Goal: Transaction & Acquisition: Book appointment/travel/reservation

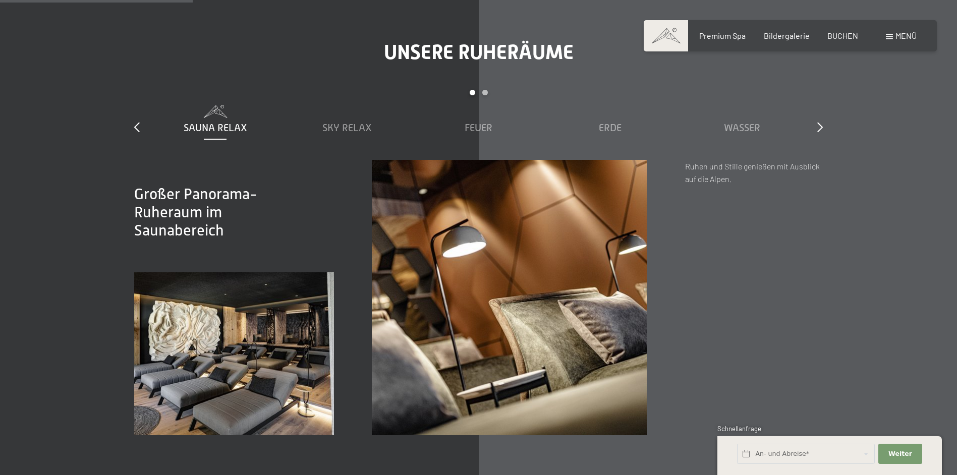
scroll to position [1866, 0]
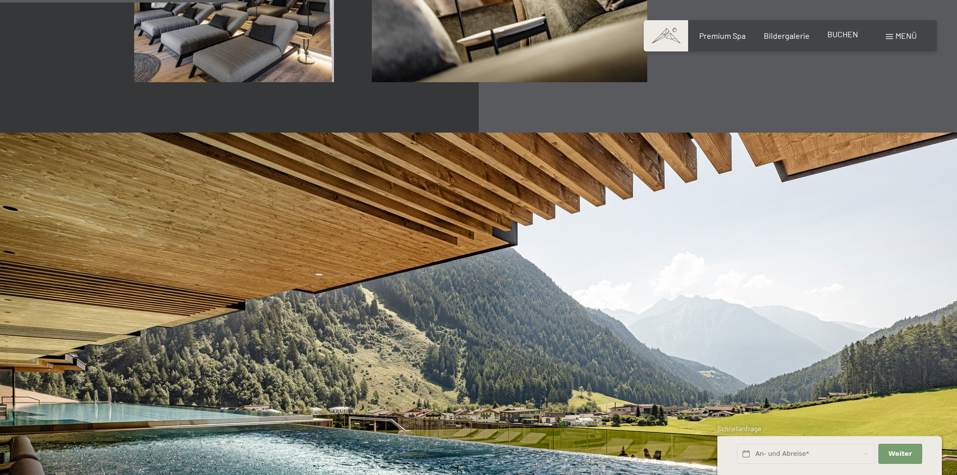
click at [832, 35] on span "BUCHEN" at bounding box center [842, 34] width 31 height 10
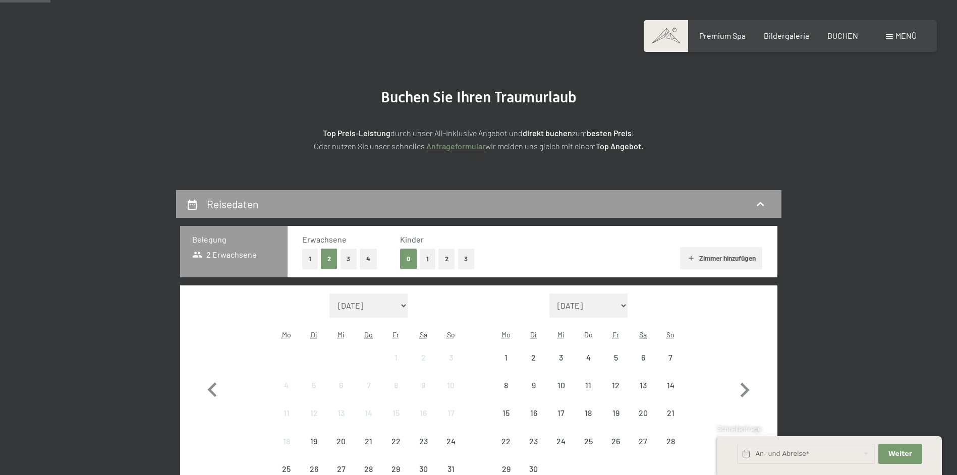
scroll to position [252, 0]
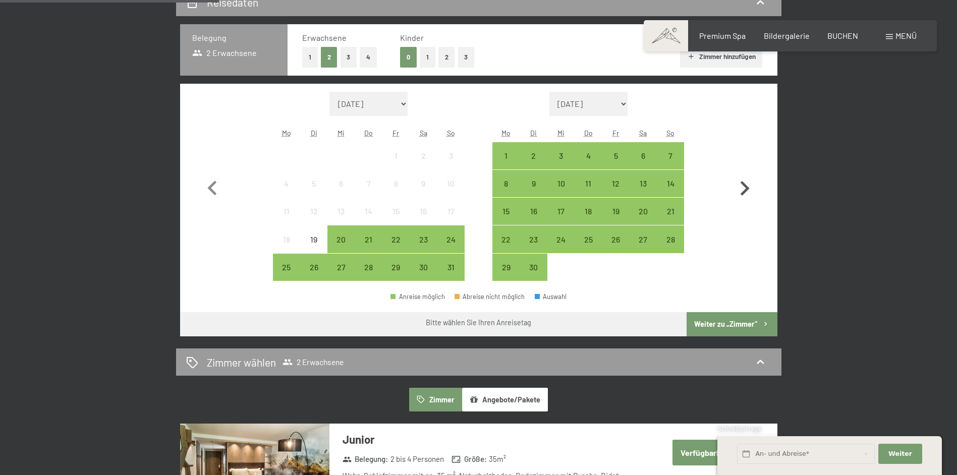
click at [746, 187] on icon "button" at bounding box center [745, 188] width 9 height 15
select select "[DATE]"
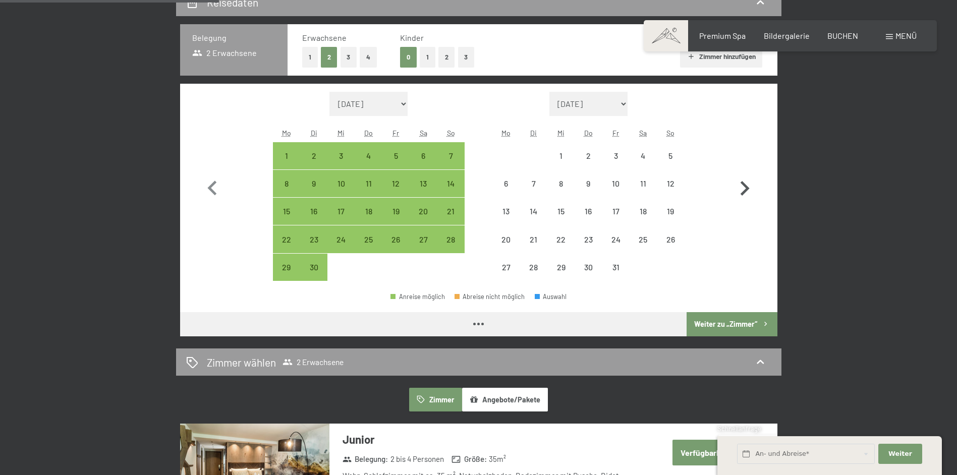
select select "[DATE]"
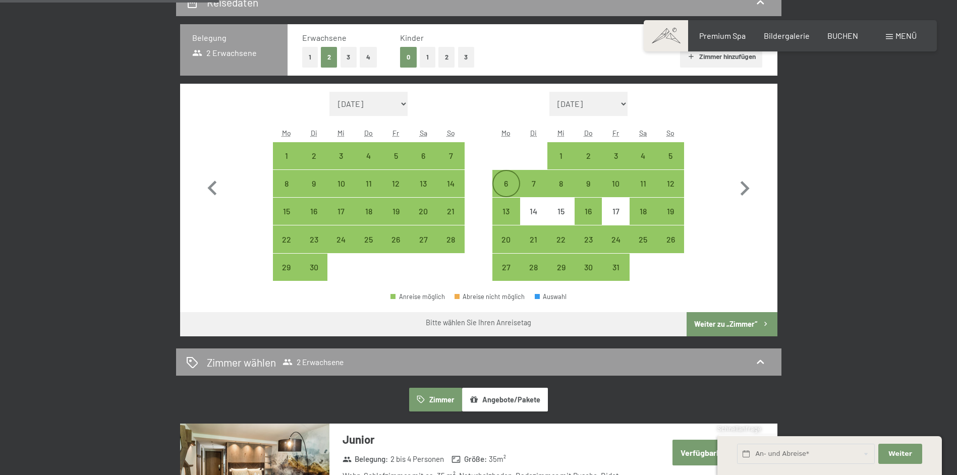
click at [501, 187] on div "6" at bounding box center [505, 192] width 25 height 25
select select "[DATE]"
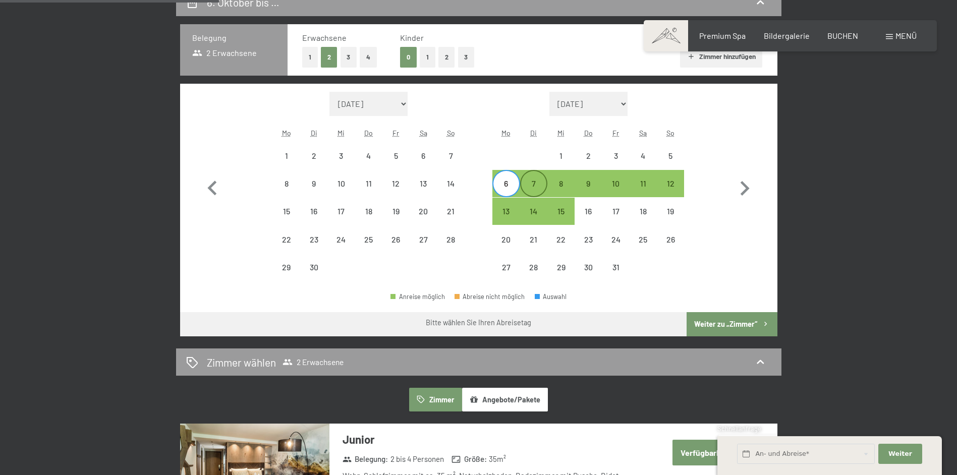
click at [532, 189] on div "7" at bounding box center [533, 192] width 25 height 25
select select "[DATE]"
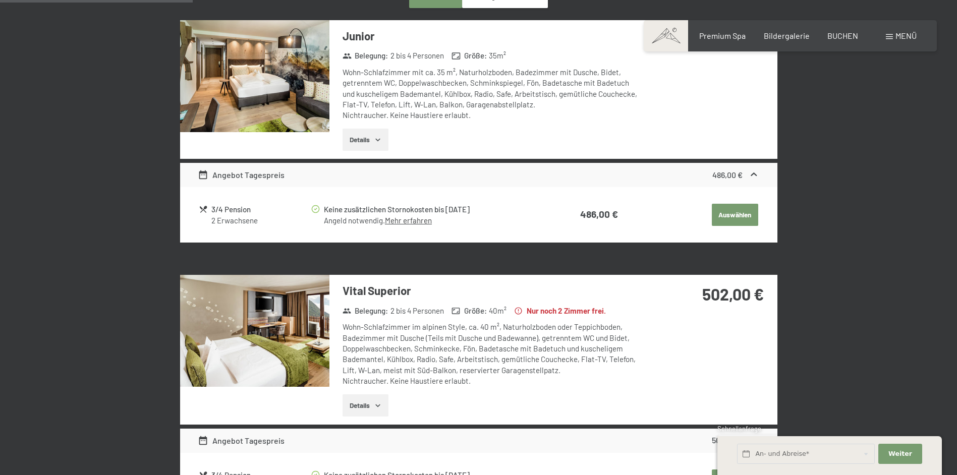
scroll to position [555, 0]
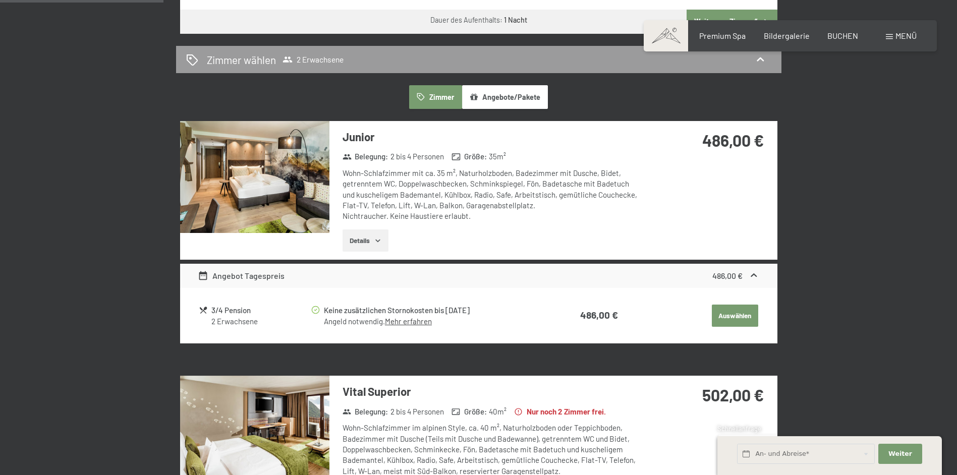
click at [388, 231] on button "Details" at bounding box center [366, 241] width 46 height 22
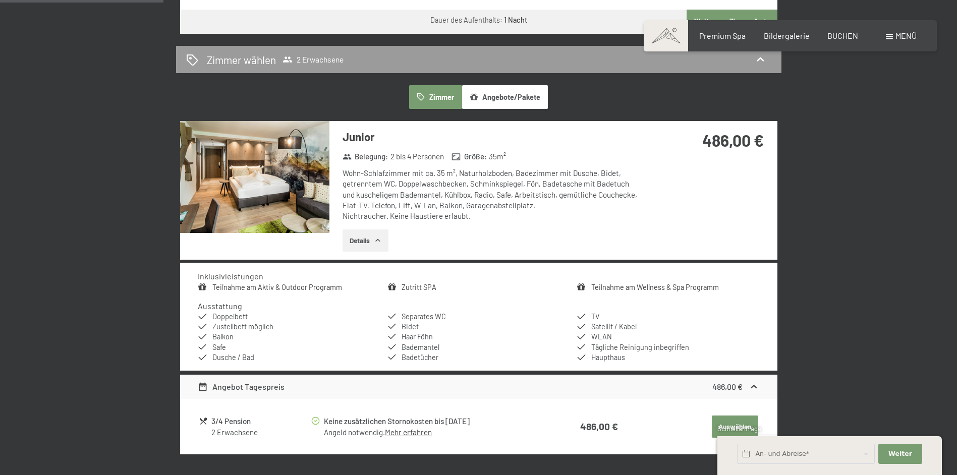
click at [375, 237] on icon "button" at bounding box center [378, 241] width 8 height 8
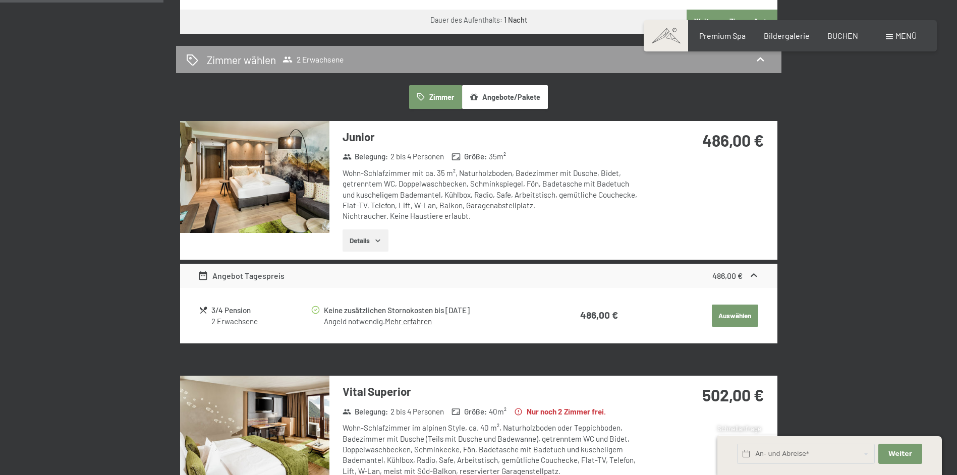
click at [722, 319] on button "Auswählen" at bounding box center [735, 316] width 46 height 22
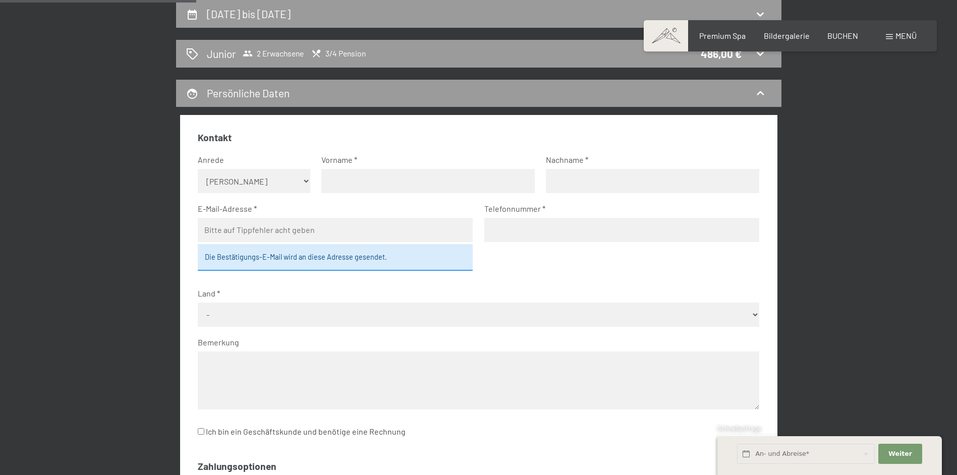
scroll to position [0, 0]
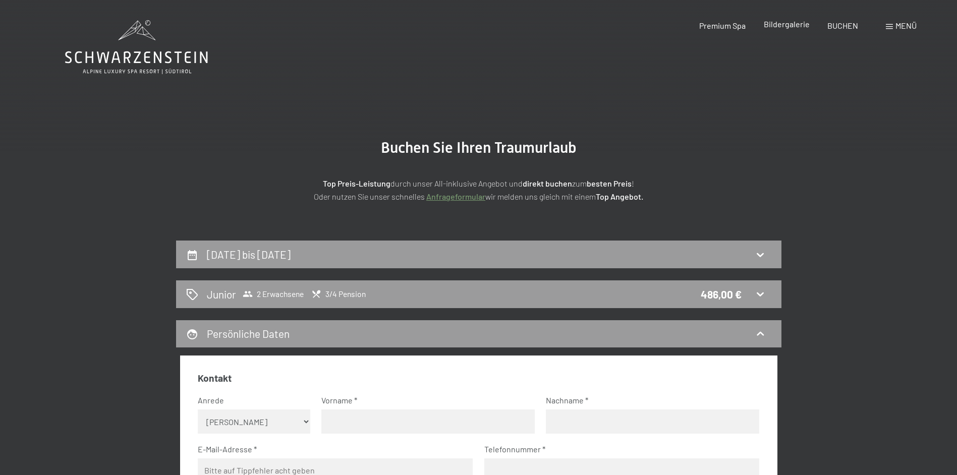
click at [785, 26] on span "Bildergalerie" at bounding box center [787, 24] width 46 height 10
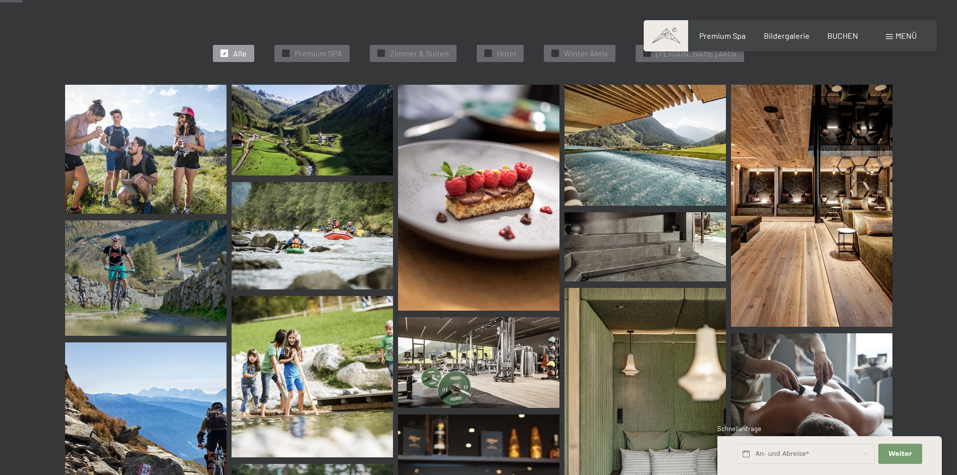
scroll to position [50, 0]
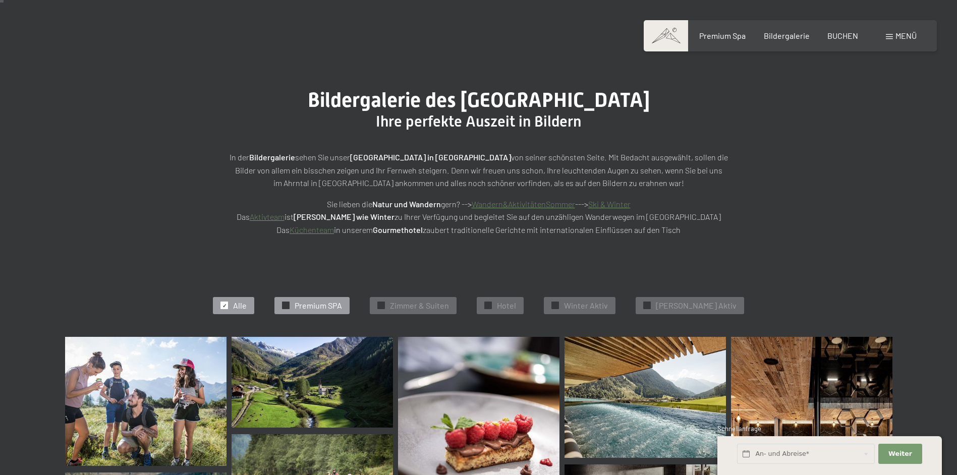
click at [342, 304] on span "Premium SPA" at bounding box center [318, 305] width 47 height 11
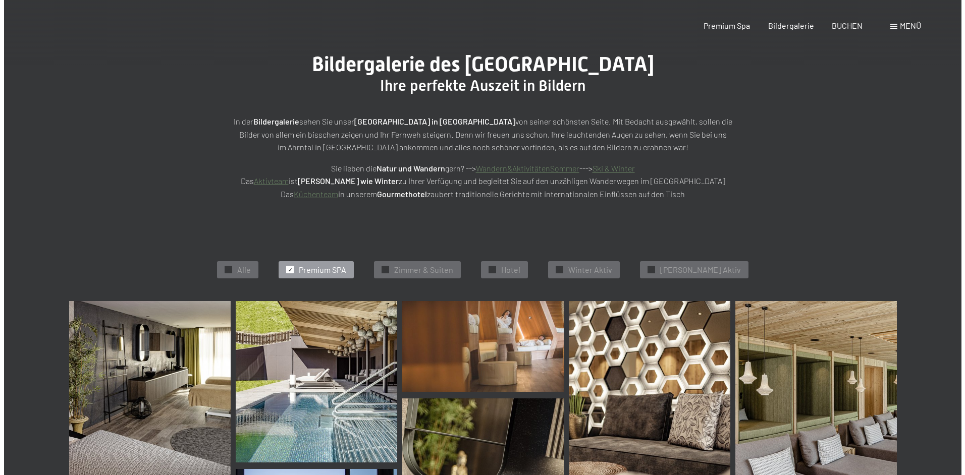
scroll to position [0, 0]
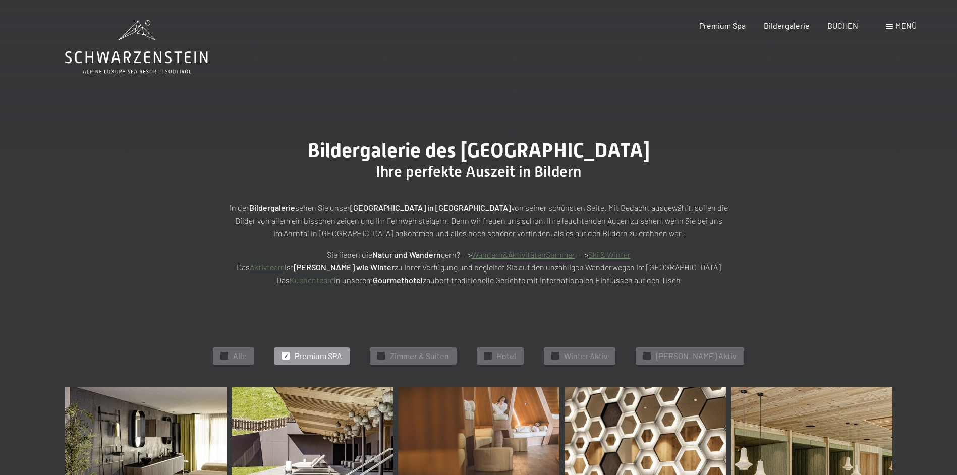
click at [889, 29] on div "Menü" at bounding box center [901, 25] width 31 height 11
